Goal: Find specific page/section: Find specific page/section

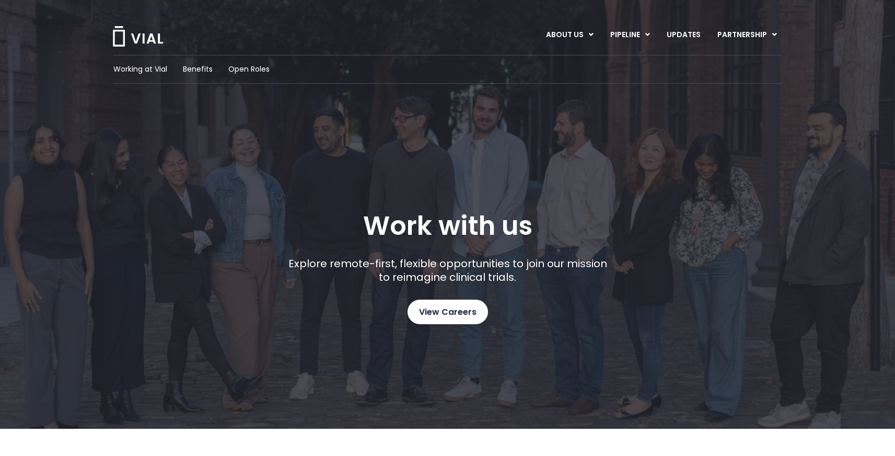
click at [446, 320] on link "View Careers" at bounding box center [448, 312] width 80 height 25
click at [452, 312] on span "View Careers" at bounding box center [447, 312] width 57 height 14
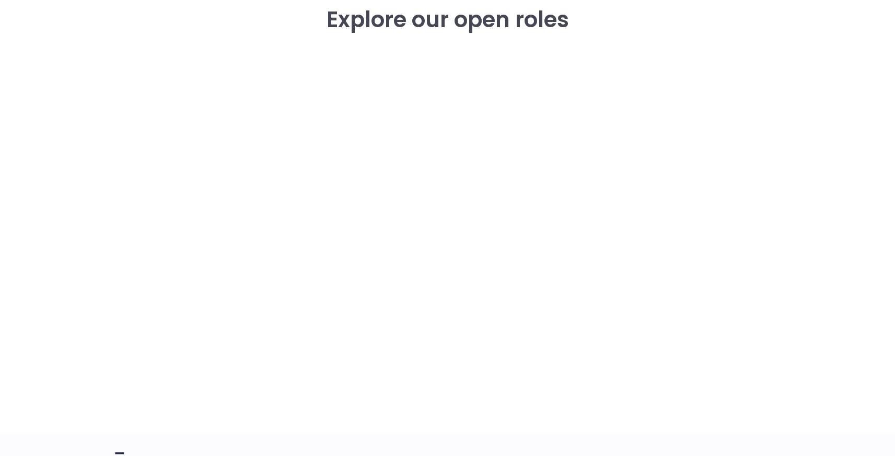
scroll to position [1516, 0]
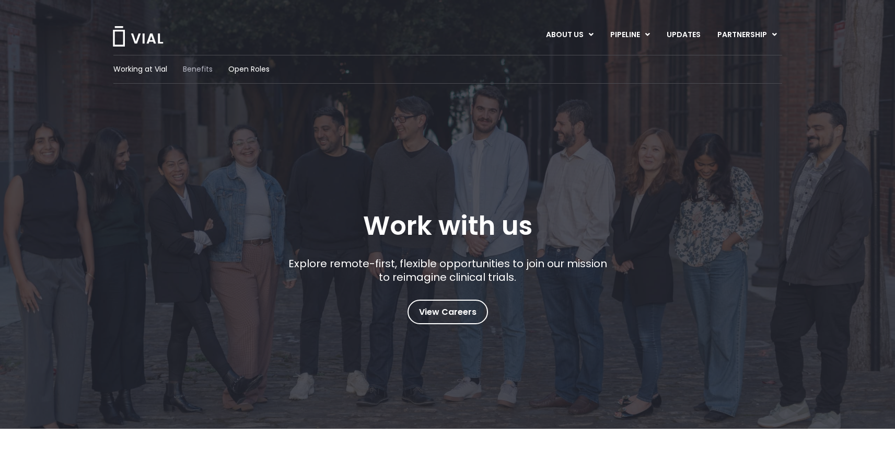
click at [211, 72] on span "Benefits" at bounding box center [198, 69] width 30 height 11
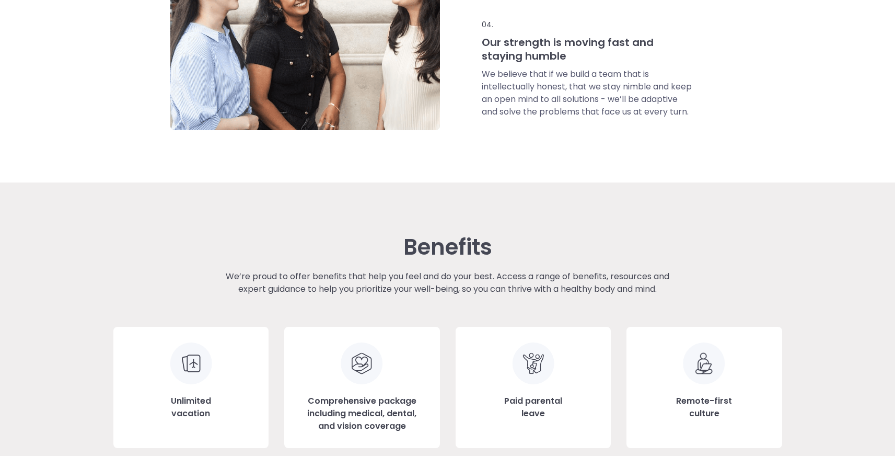
scroll to position [962, 0]
